Goal: Navigation & Orientation: Find specific page/section

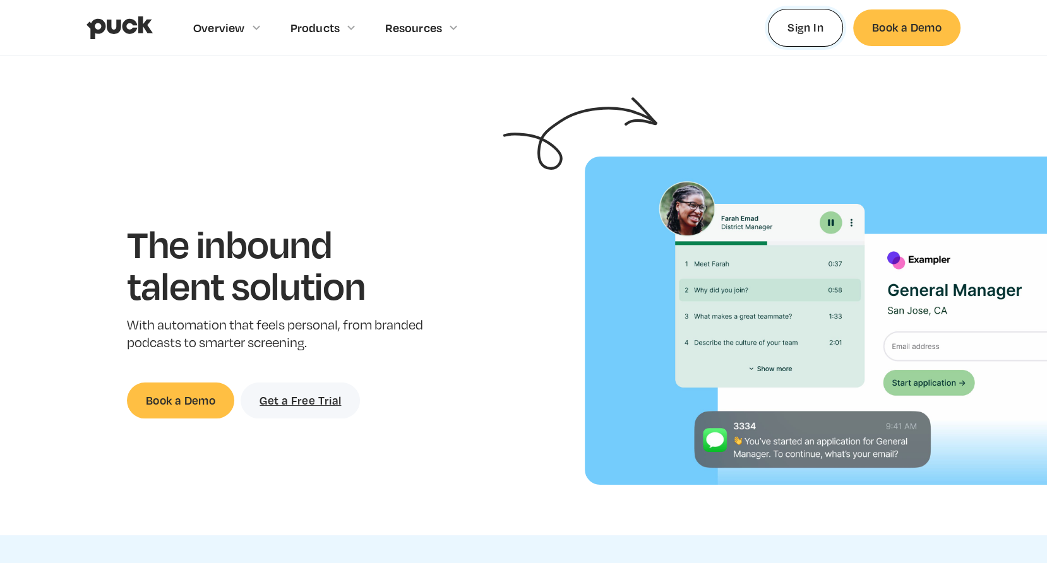
click at [798, 23] on link "Sign In" at bounding box center [805, 27] width 75 height 37
click at [821, 30] on link "Sign In" at bounding box center [805, 27] width 75 height 37
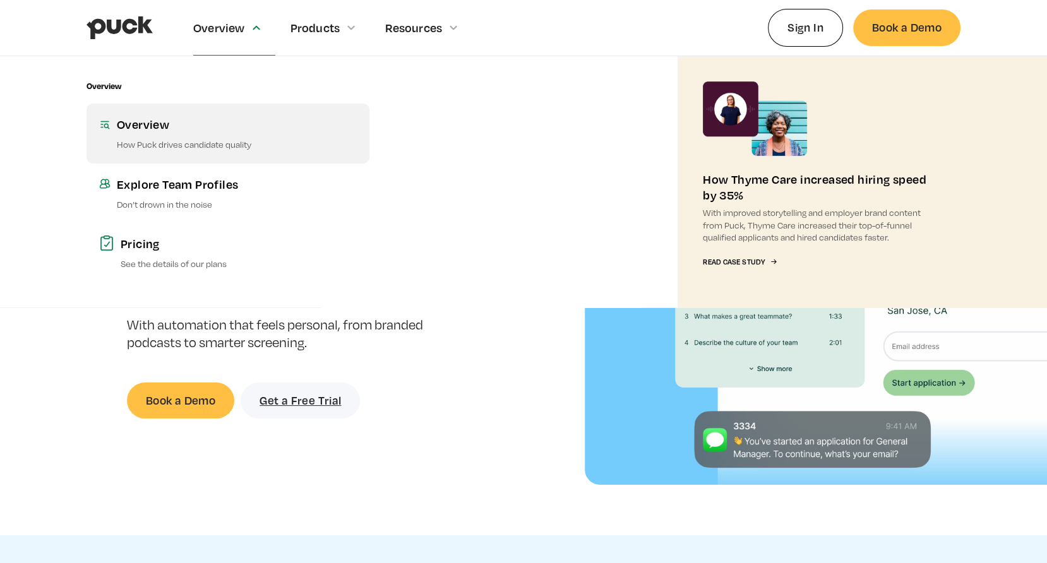
click at [185, 133] on link "Overview How Puck drives candidate quality" at bounding box center [228, 133] width 283 height 59
